Goal: Task Accomplishment & Management: Use online tool/utility

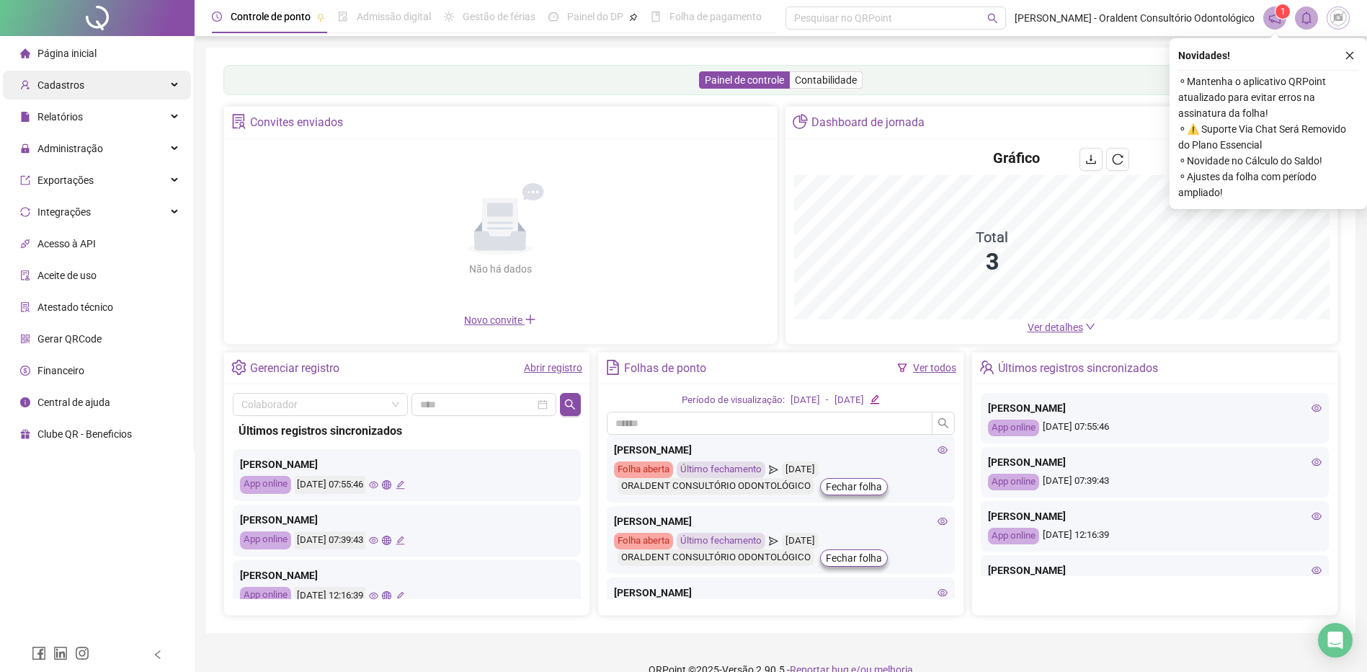
click at [64, 92] on span "Cadastros" at bounding box center [52, 85] width 64 height 29
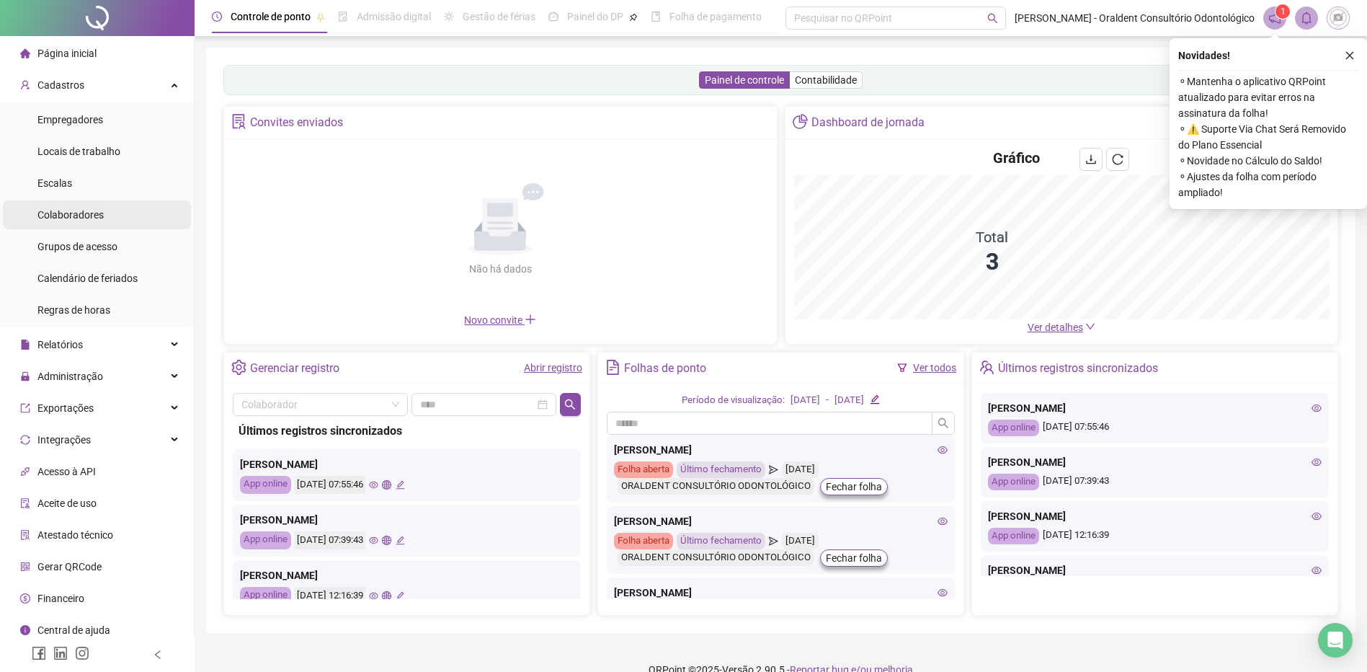
click at [58, 209] on span "Colaboradores" at bounding box center [70, 215] width 66 height 12
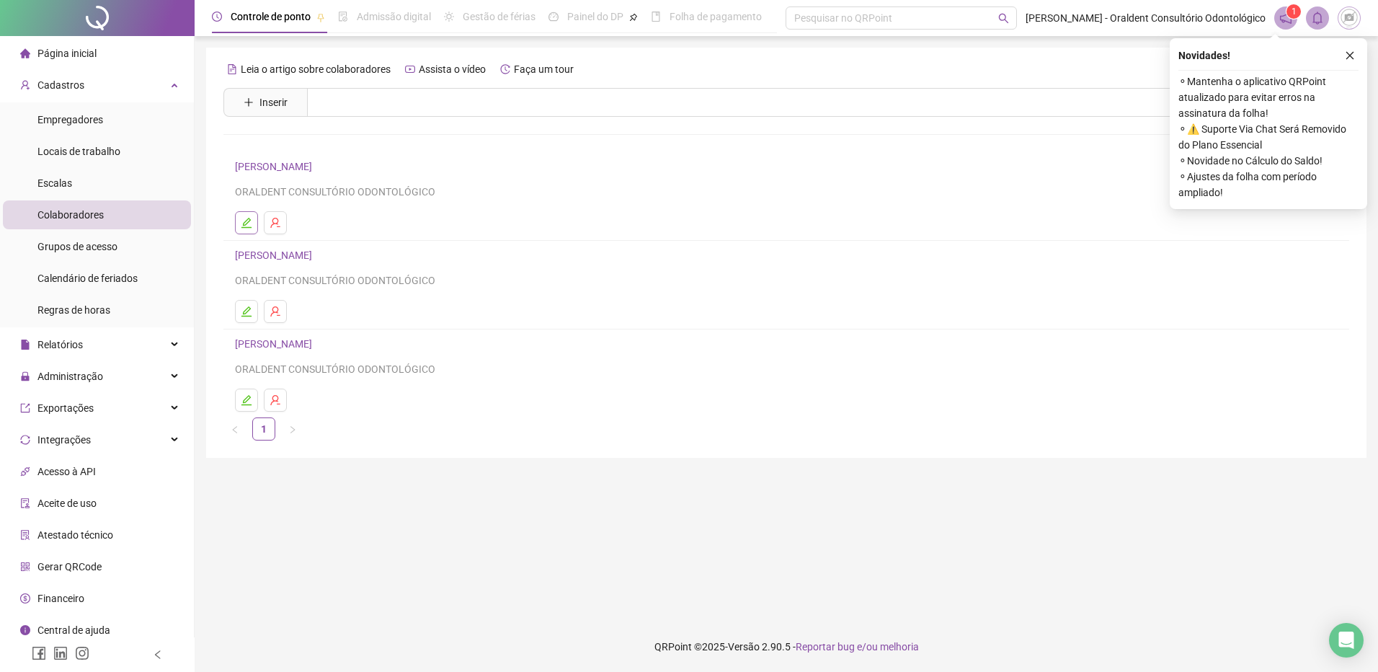
click at [241, 228] on icon "edit" at bounding box center [246, 223] width 10 height 10
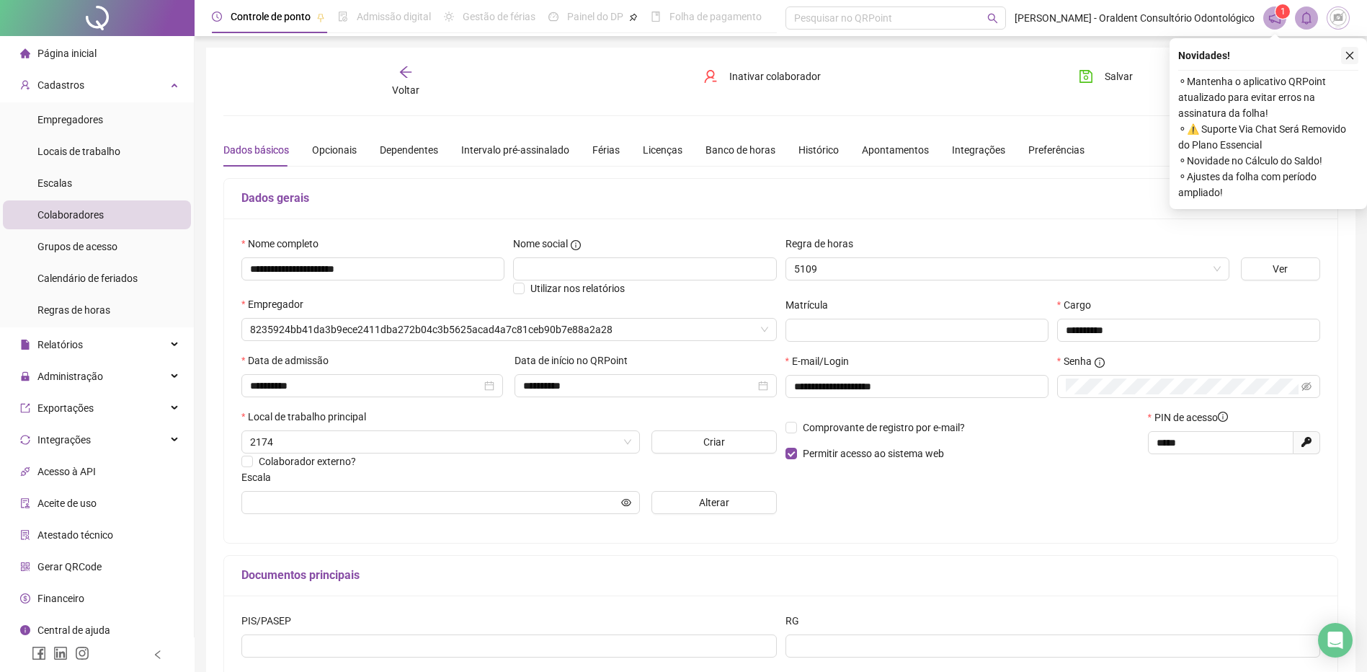
type input "**********"
click at [1349, 52] on icon "close" at bounding box center [1350, 55] width 10 height 10
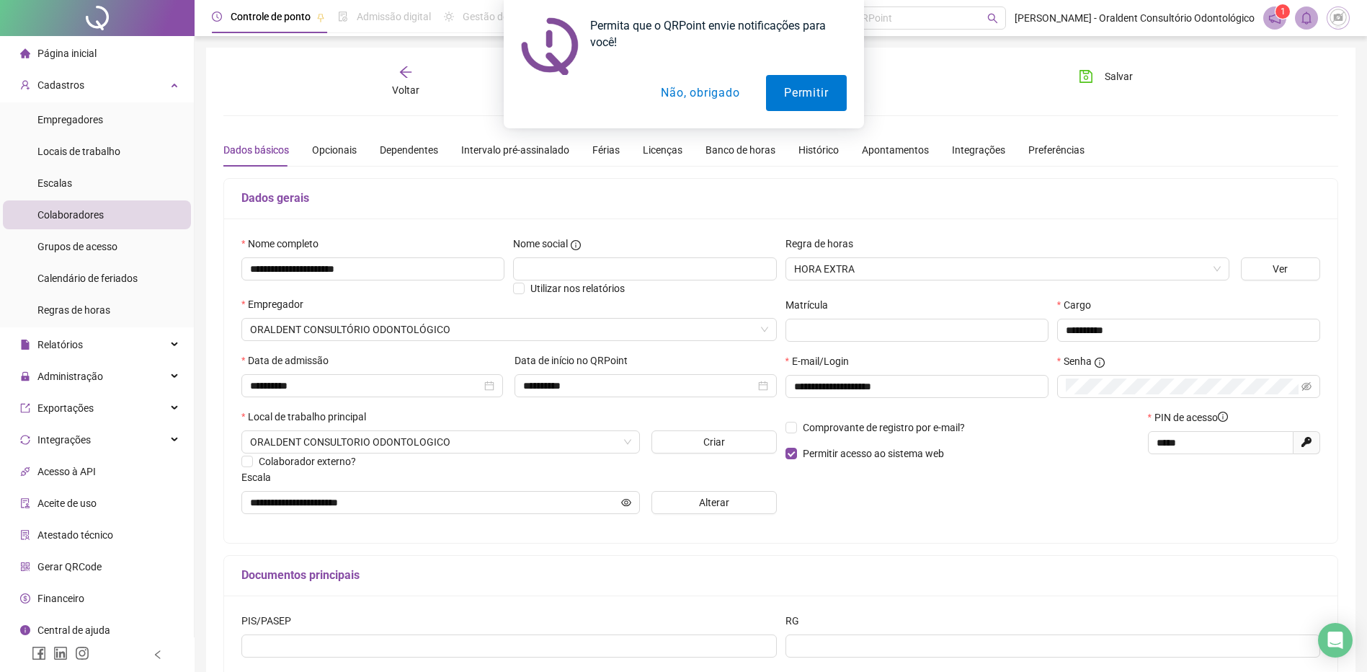
click at [705, 89] on button "Não, obrigado" at bounding box center [700, 93] width 115 height 36
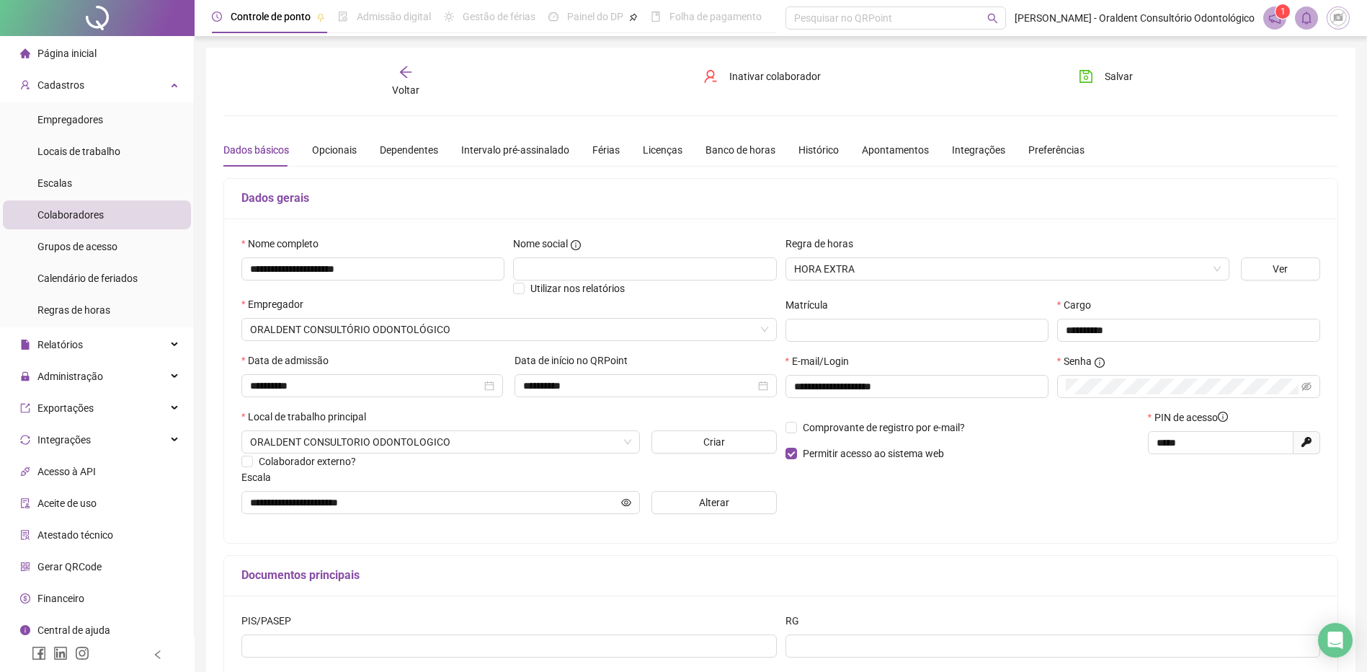
click at [1310, 19] on icon "bell" at bounding box center [1307, 18] width 10 height 13
click at [79, 116] on span "Empregadores" at bounding box center [70, 120] width 66 height 12
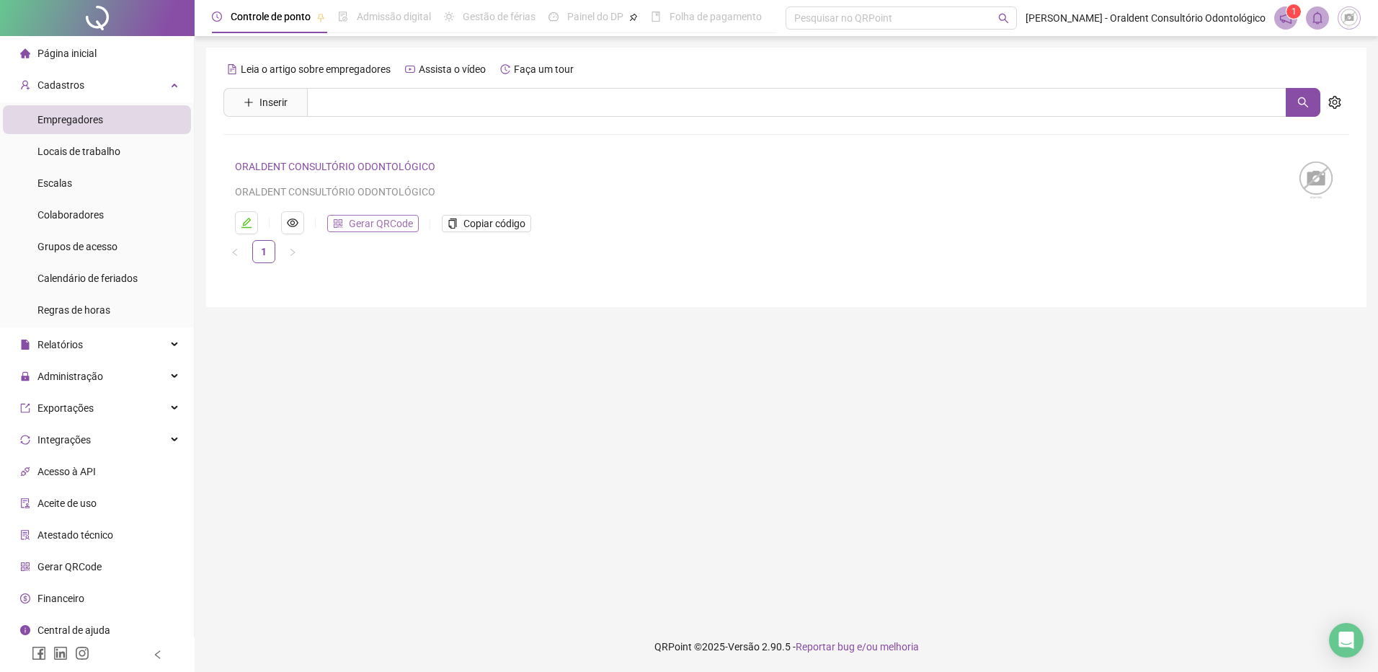
click at [355, 228] on span "Gerar QRCode" at bounding box center [381, 223] width 64 height 16
click at [86, 117] on span "Empregadores" at bounding box center [70, 120] width 66 height 12
click at [1284, 21] on icon "notification" at bounding box center [1285, 18] width 13 height 13
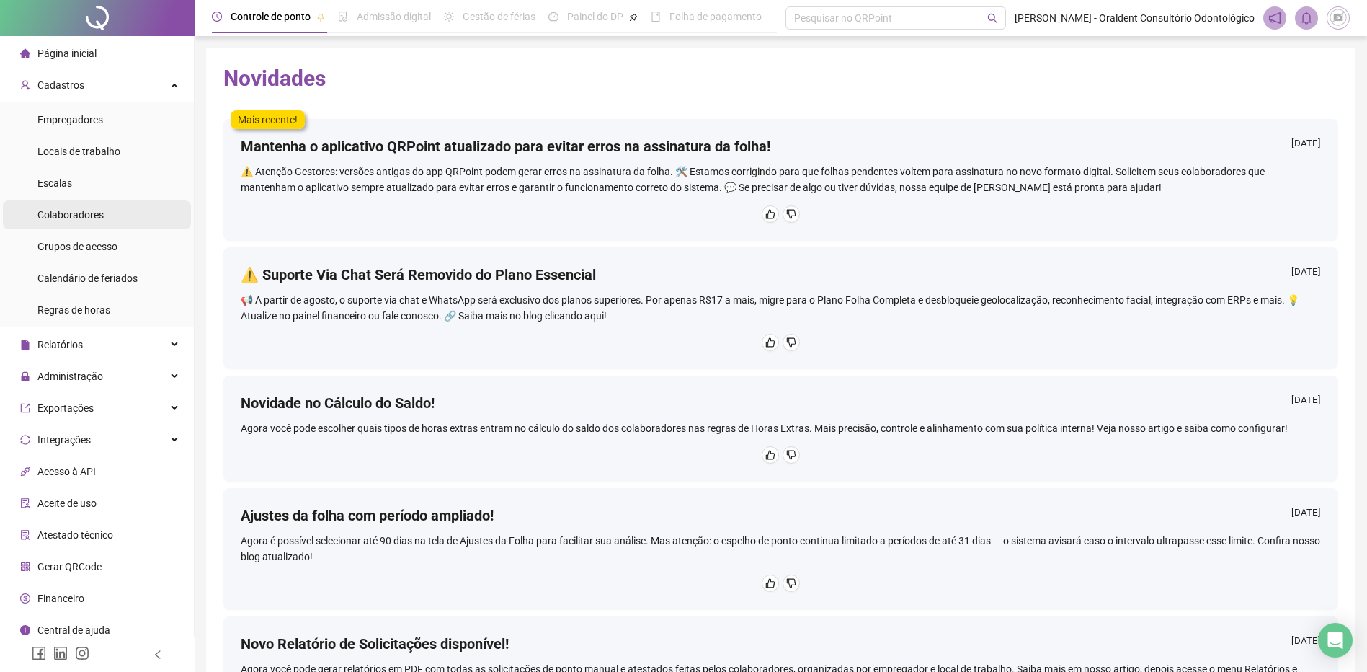
click at [61, 215] on span "Colaboradores" at bounding box center [70, 215] width 66 height 12
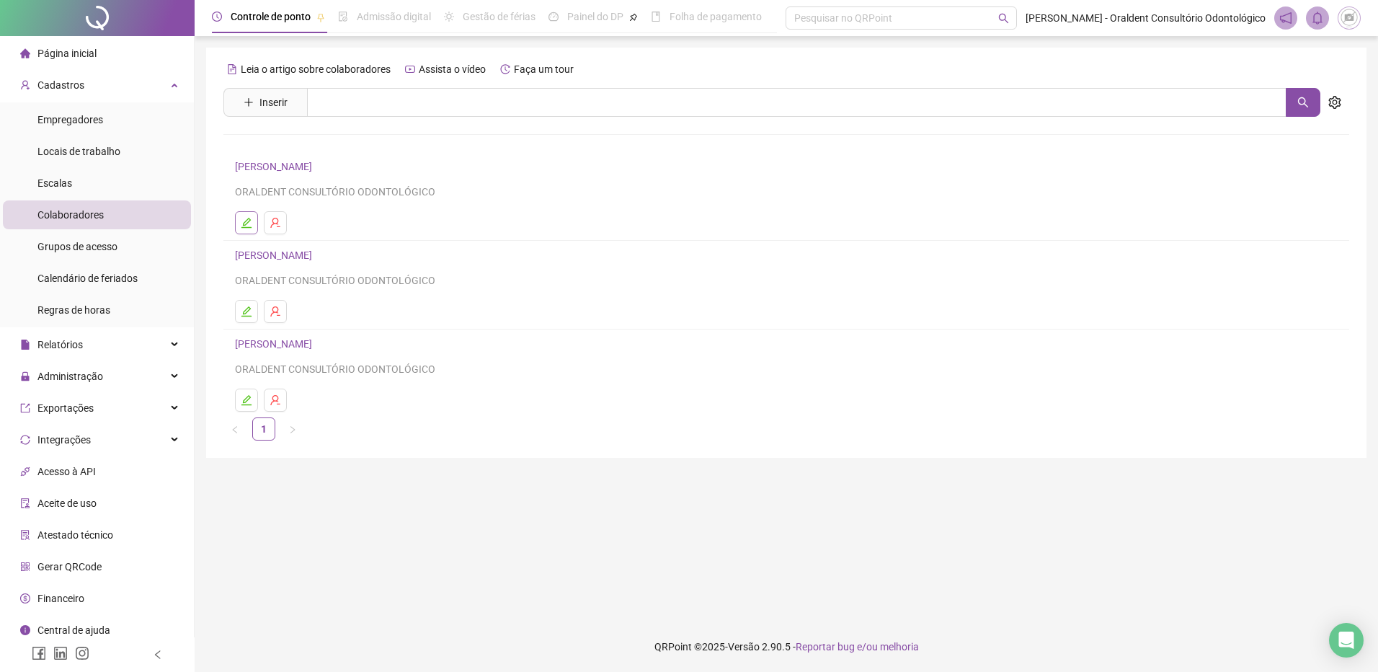
click at [244, 218] on icon "edit" at bounding box center [247, 223] width 12 height 12
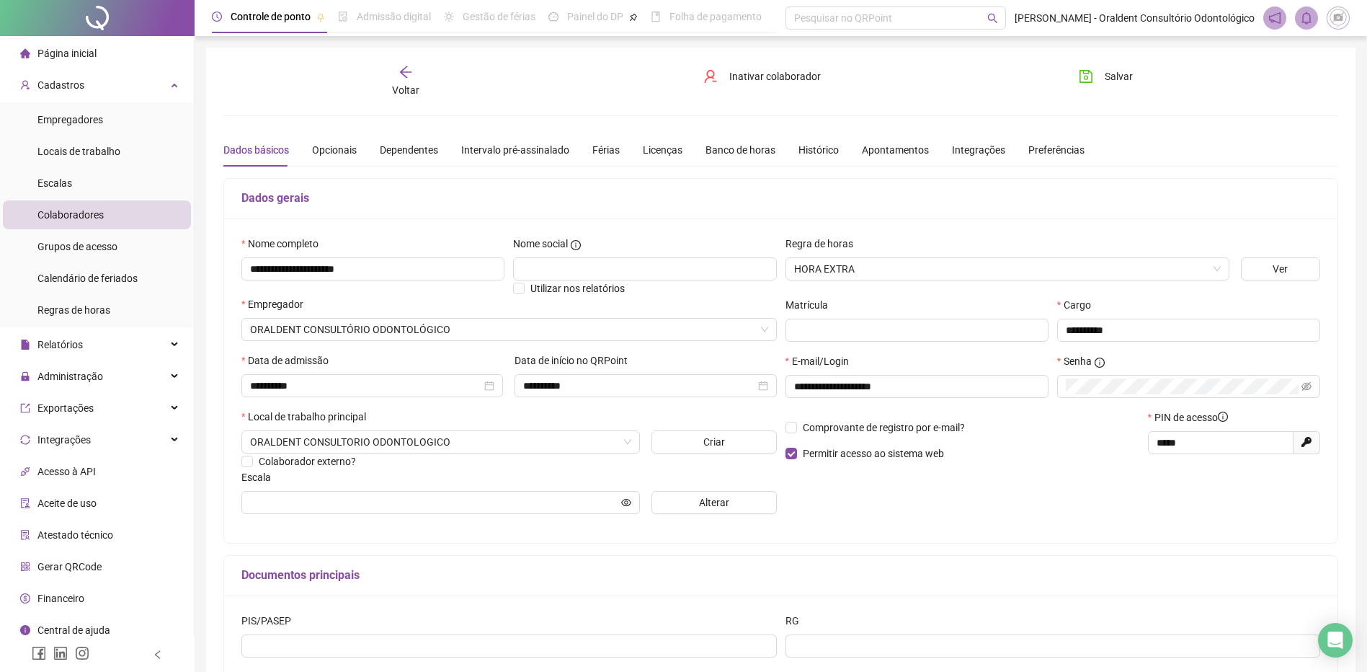
type input "**********"
drag, startPoint x: 1167, startPoint y: 419, endPoint x: 1195, endPoint y: 422, distance: 28.3
click at [1195, 422] on span "PIN de acesso" at bounding box center [1192, 417] width 74 height 16
drag, startPoint x: 1270, startPoint y: 20, endPoint x: 1250, endPoint y: 20, distance: 20.2
click at [1269, 20] on icon "notification" at bounding box center [1275, 18] width 12 height 12
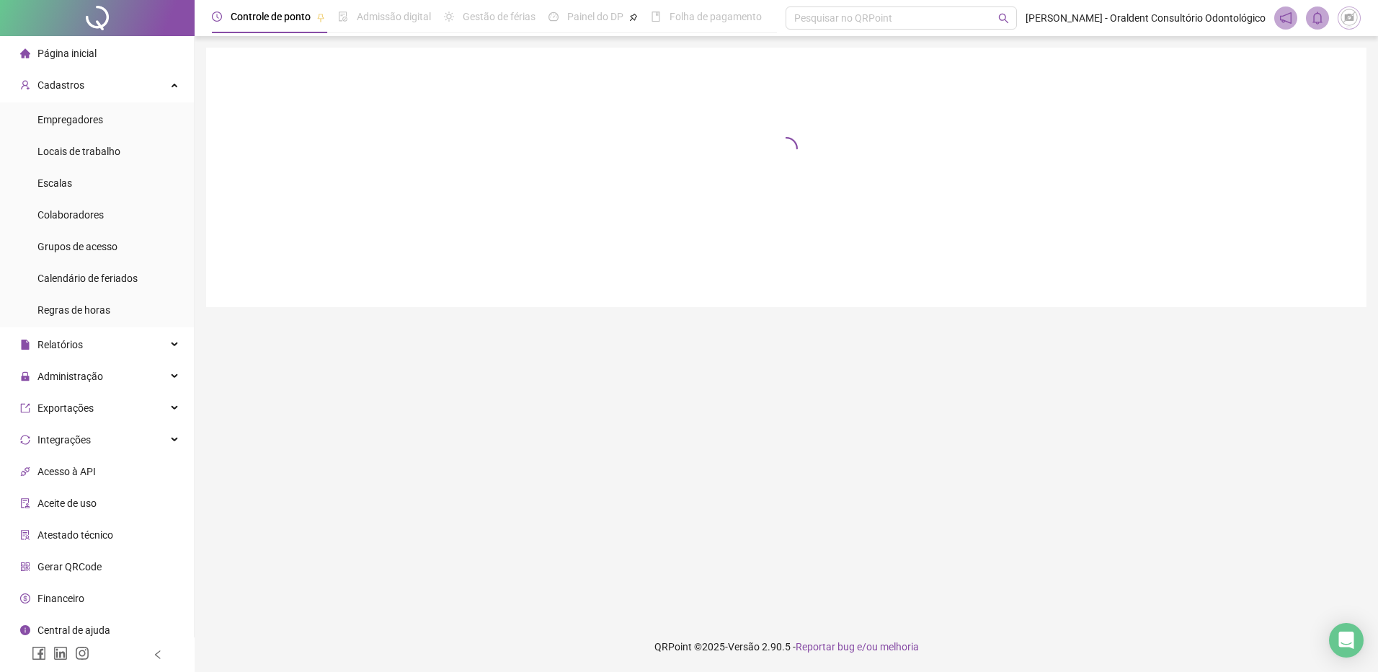
click at [1237, 20] on span "[PERSON_NAME] - Oraldent Consultório Odontológico" at bounding box center [1146, 18] width 240 height 16
